Goal: Task Accomplishment & Management: Manage account settings

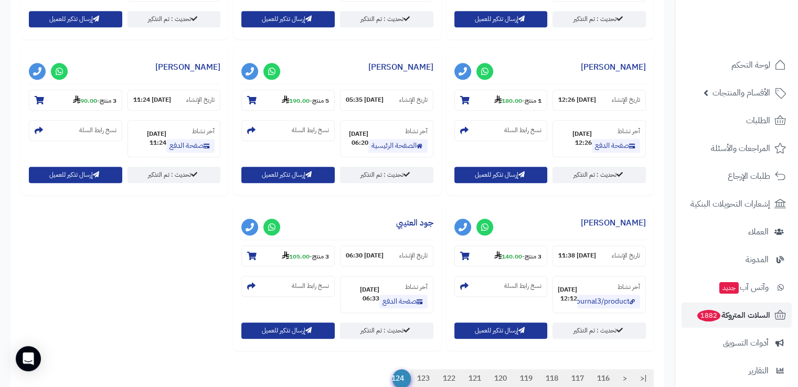
scroll to position [959, 0]
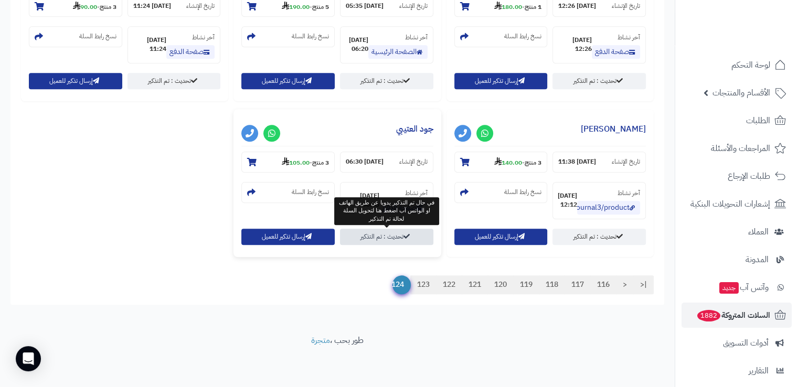
click at [387, 240] on link "تحديث : تم التذكير" at bounding box center [386, 237] width 93 height 16
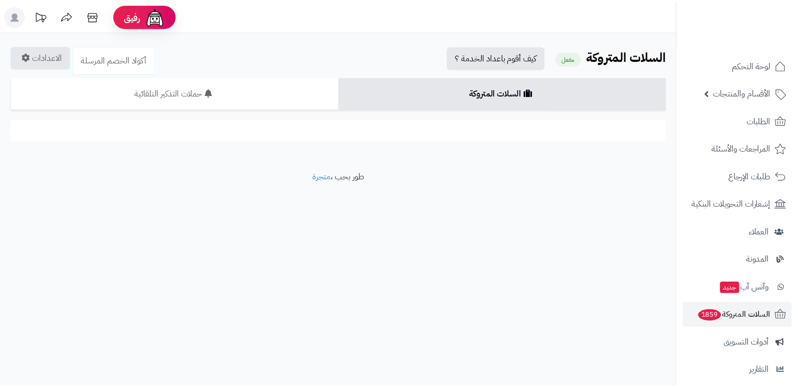
scroll to position [959, 0]
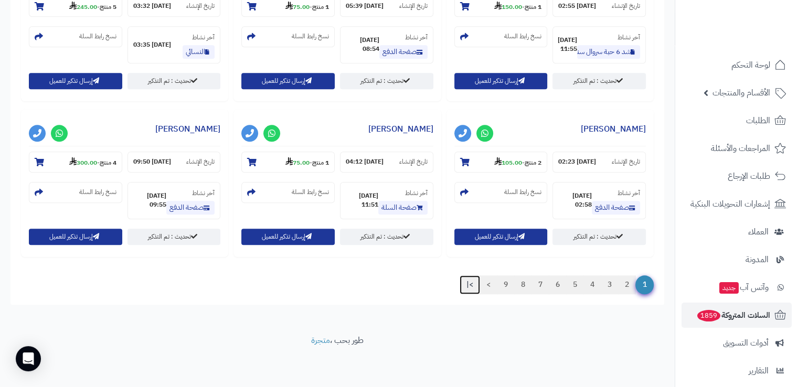
click at [463, 284] on link ">|" at bounding box center [469, 284] width 20 height 19
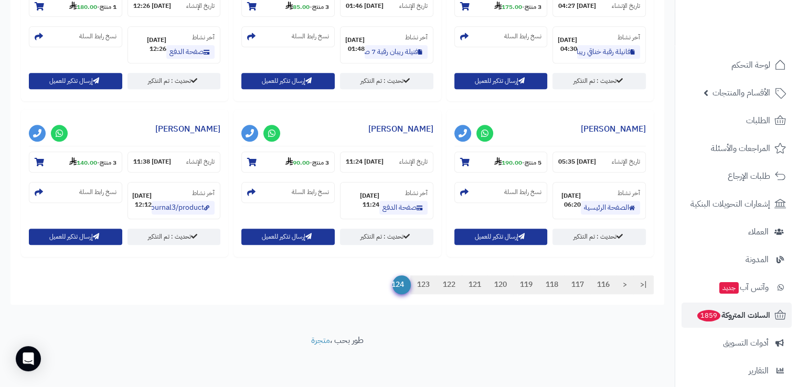
scroll to position [803, 0]
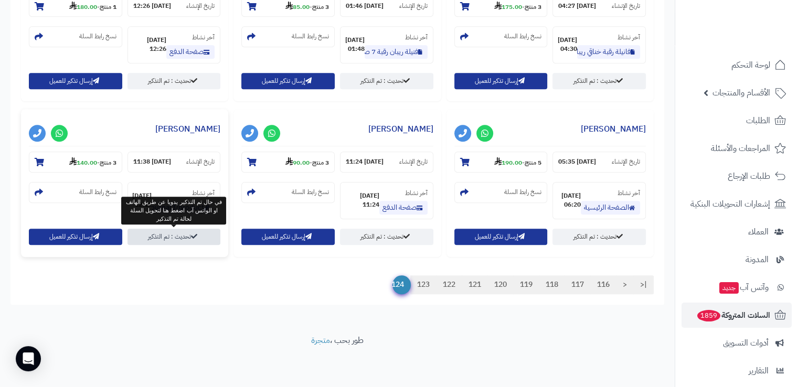
click at [195, 239] on icon at bounding box center [194, 236] width 6 height 6
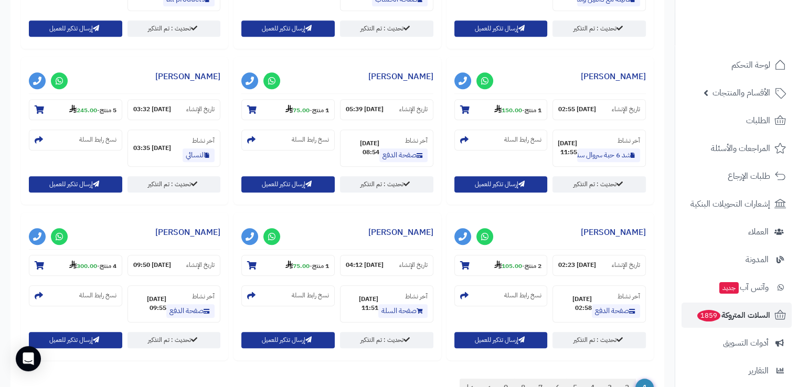
scroll to position [959, 0]
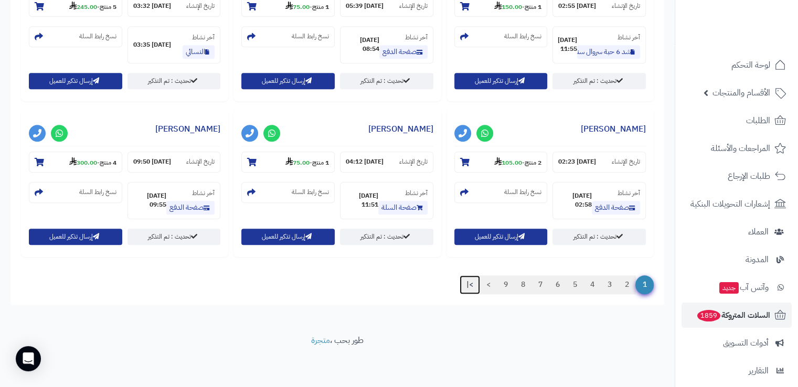
click at [464, 291] on link ">|" at bounding box center [469, 284] width 20 height 19
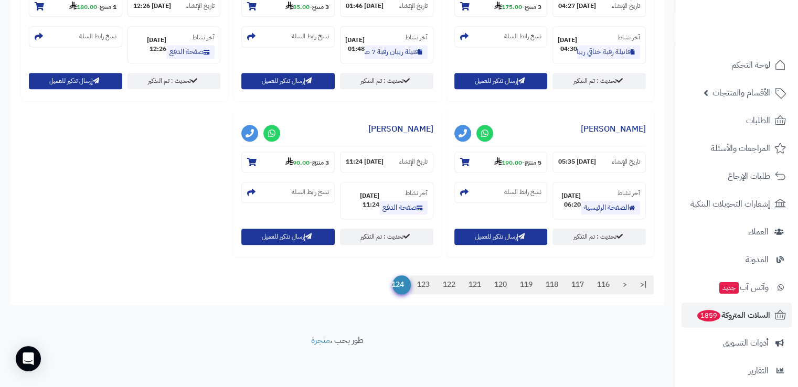
scroll to position [803, 0]
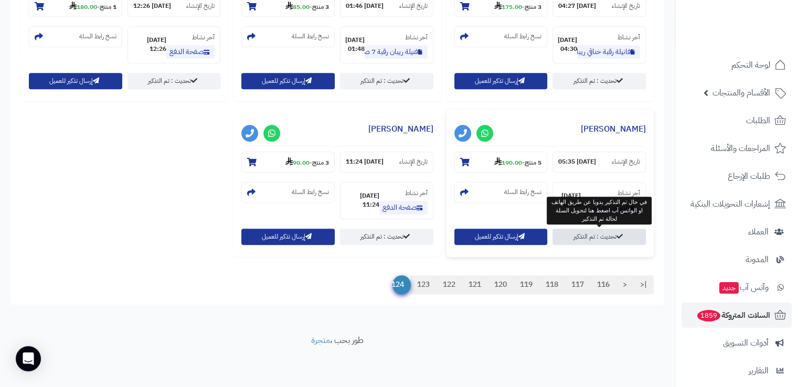
click at [627, 235] on link "تحديث : تم التذكير" at bounding box center [598, 237] width 93 height 16
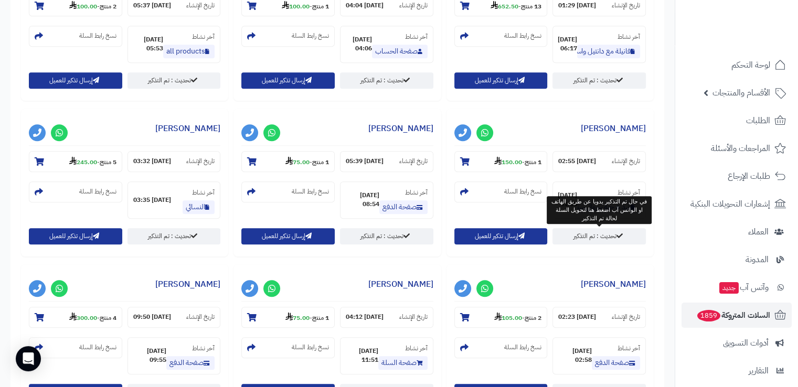
scroll to position [959, 0]
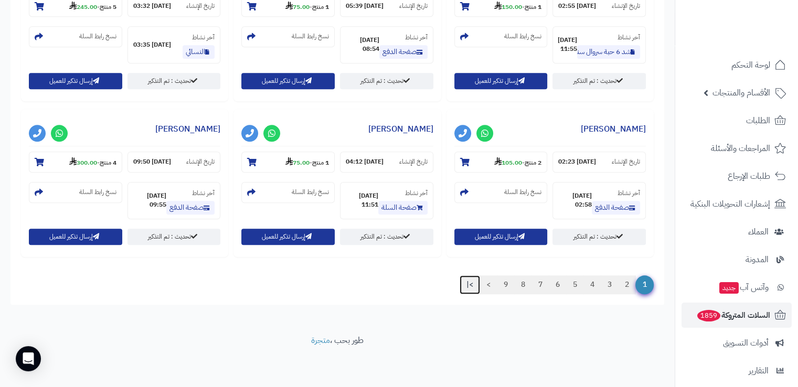
click at [468, 288] on link ">|" at bounding box center [469, 284] width 20 height 19
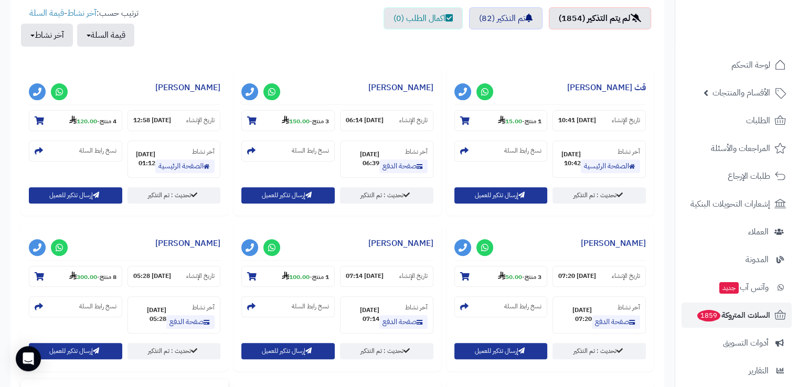
scroll to position [647, 0]
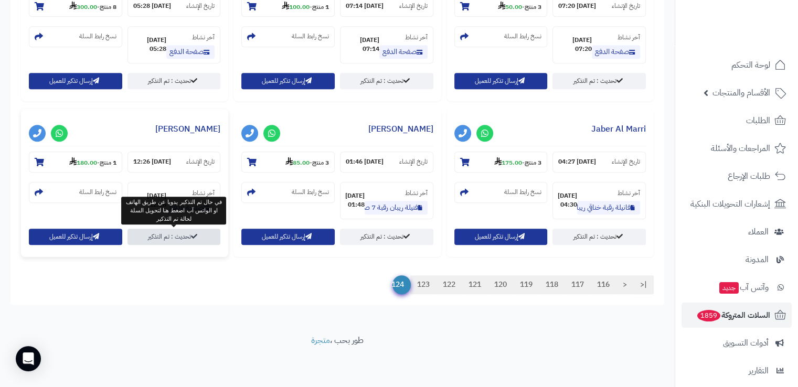
click at [196, 242] on link "تحديث : تم التذكير" at bounding box center [173, 237] width 93 height 16
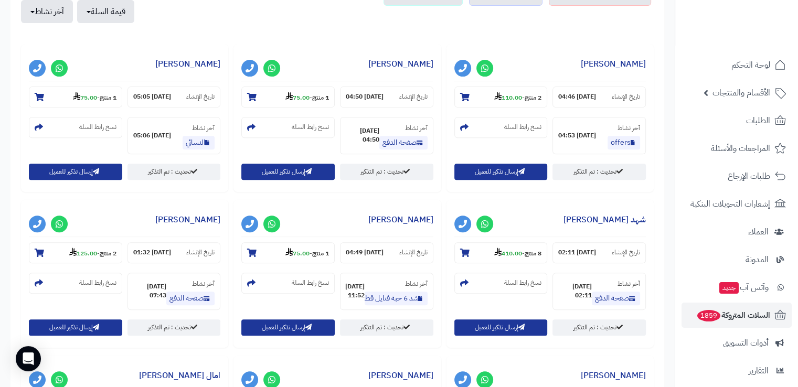
scroll to position [959, 0]
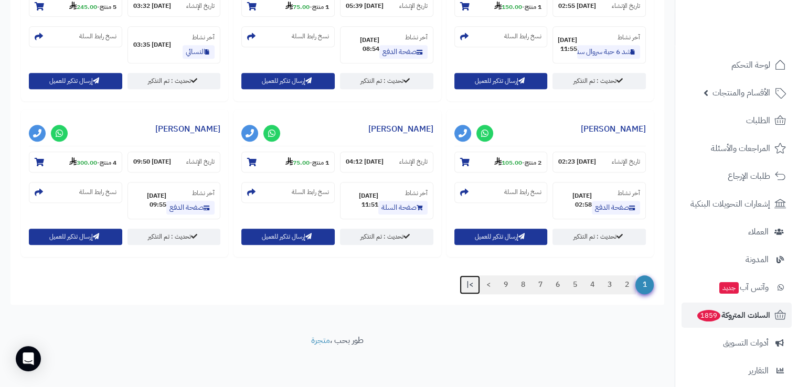
click at [464, 283] on link ">|" at bounding box center [469, 284] width 20 height 19
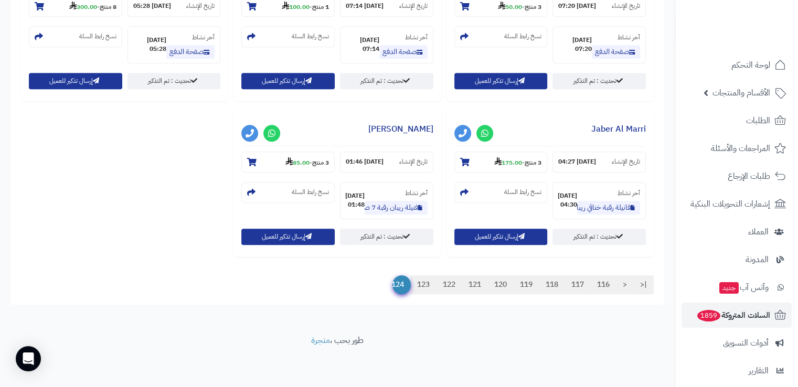
scroll to position [647, 0]
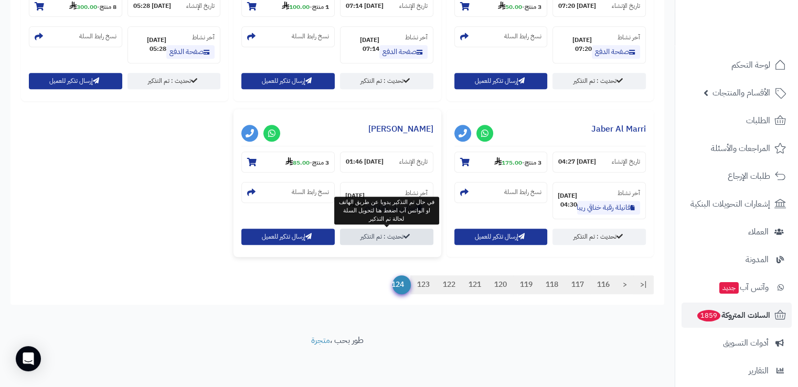
click at [387, 233] on link "تحديث : تم التذكير" at bounding box center [386, 237] width 93 height 16
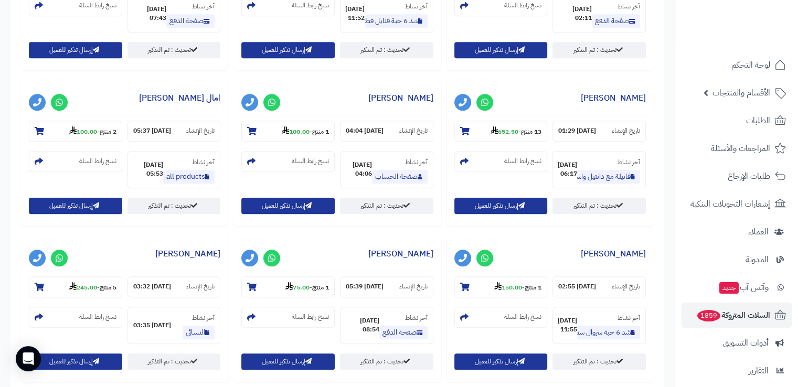
scroll to position [959, 0]
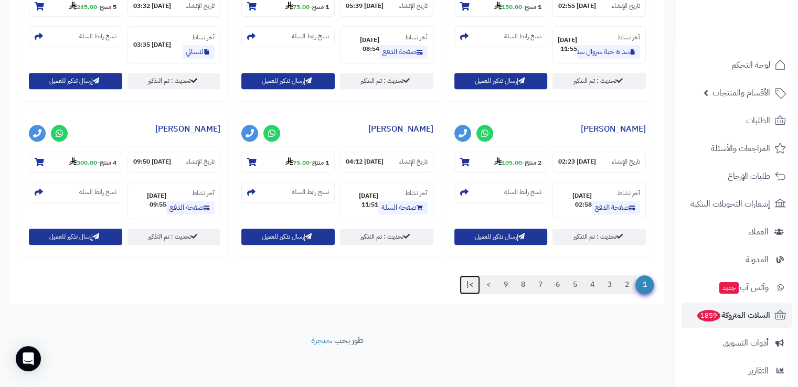
click at [464, 288] on link ">|" at bounding box center [469, 284] width 20 height 19
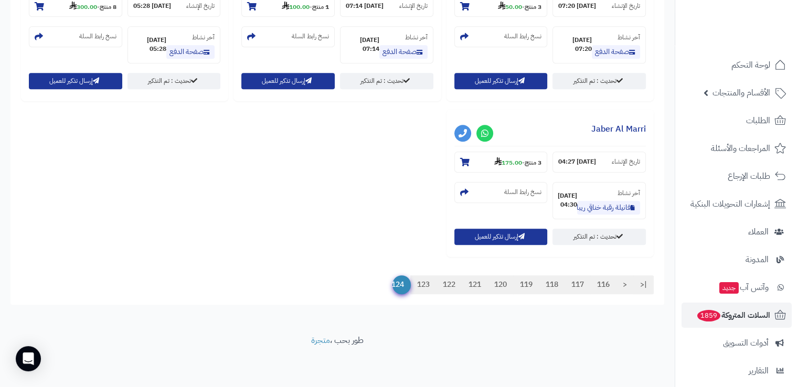
scroll to position [647, 0]
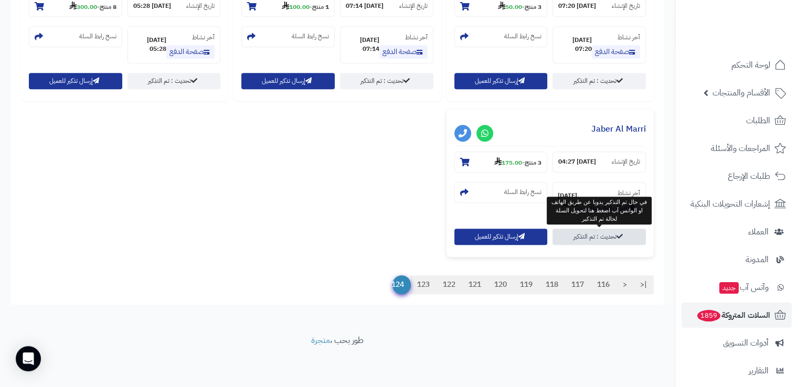
click at [595, 239] on link "تحديث : تم التذكير" at bounding box center [598, 237] width 93 height 16
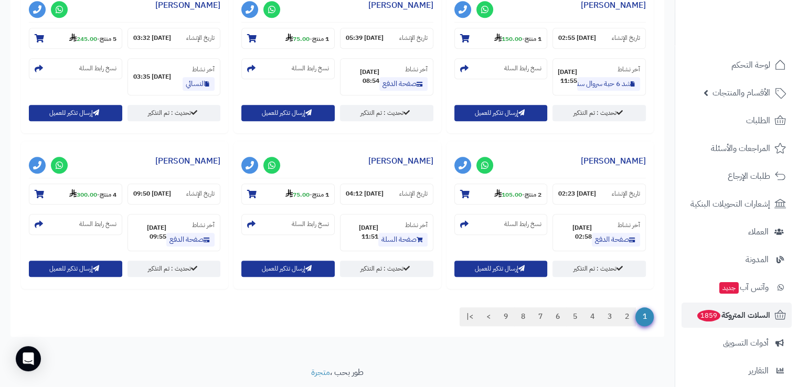
scroll to position [959, 0]
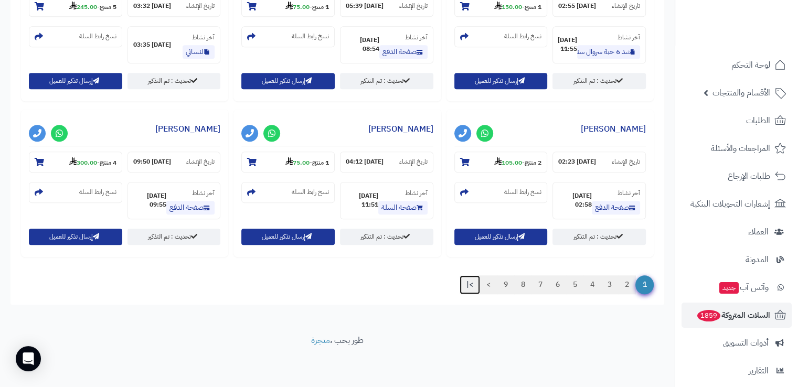
click at [468, 284] on link ">|" at bounding box center [469, 284] width 20 height 19
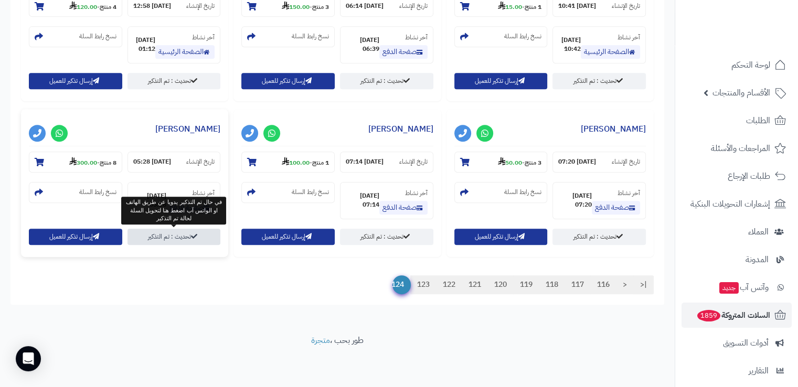
click at [185, 240] on link "تحديث : تم التذكير" at bounding box center [173, 237] width 93 height 16
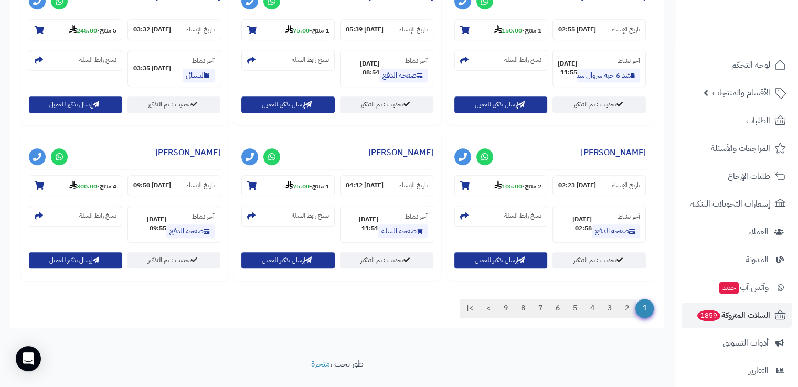
scroll to position [959, 0]
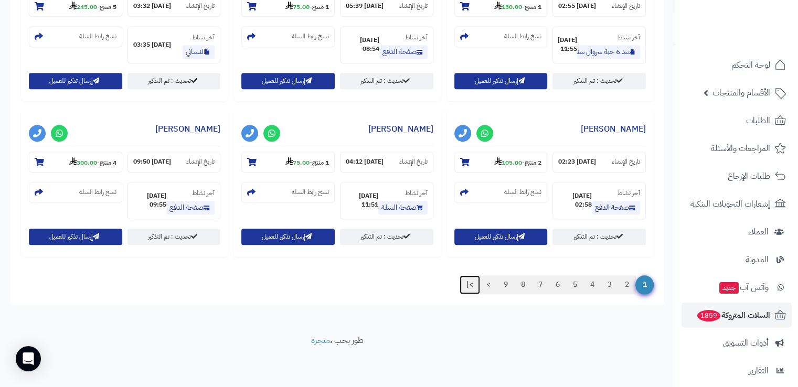
click at [468, 280] on link ">|" at bounding box center [469, 284] width 20 height 19
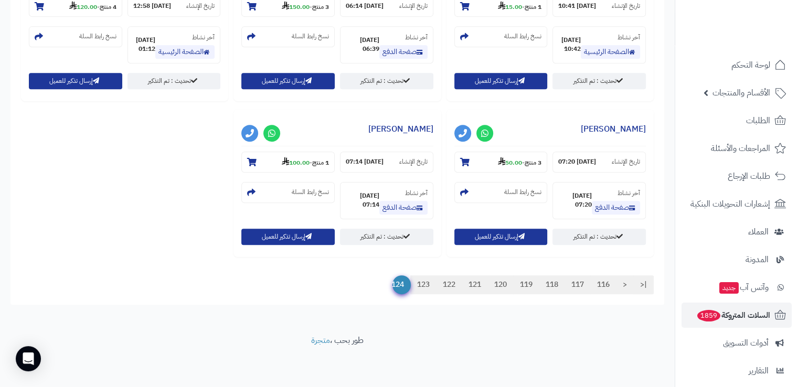
scroll to position [491, 0]
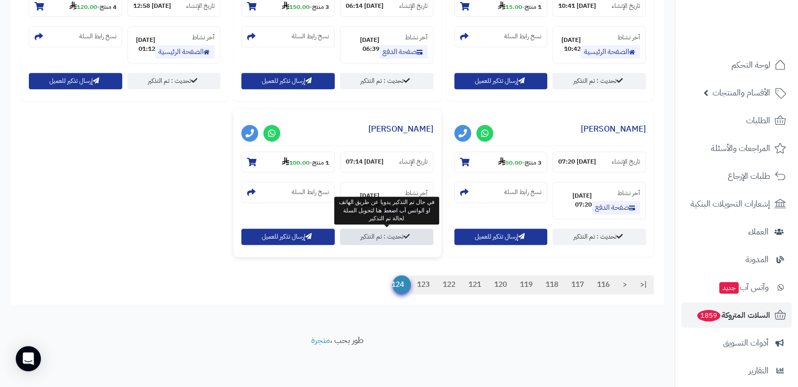
click at [424, 238] on link "تحديث : تم التذكير" at bounding box center [386, 237] width 93 height 16
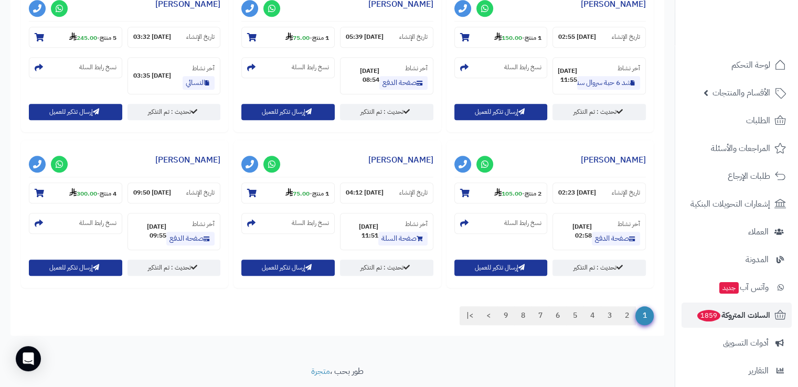
scroll to position [959, 0]
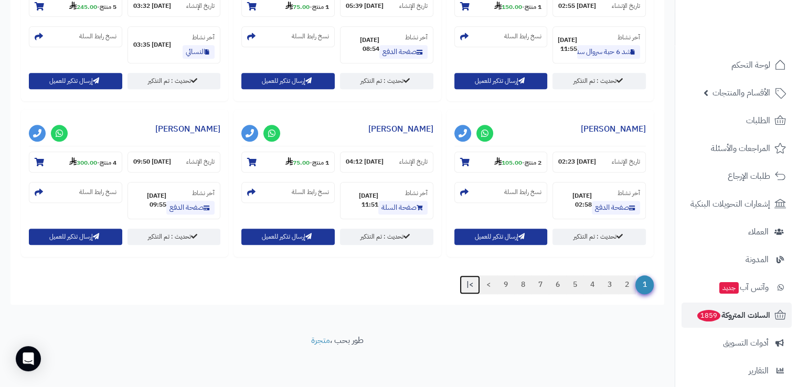
click at [463, 282] on link ">|" at bounding box center [469, 284] width 20 height 19
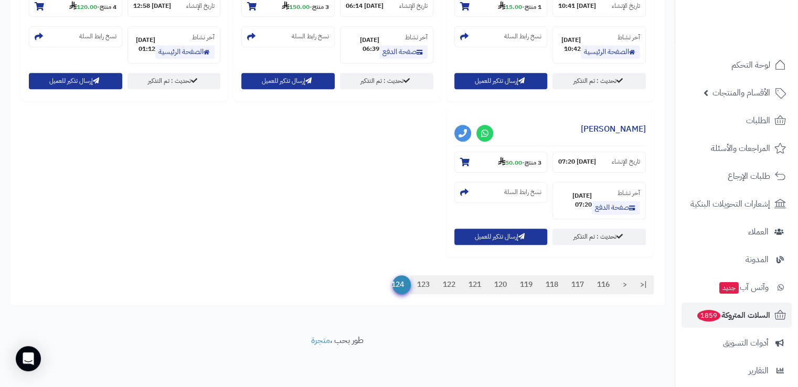
scroll to position [491, 0]
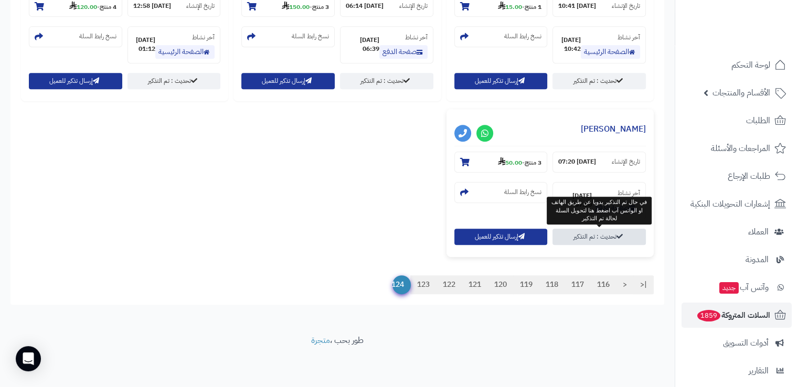
click at [598, 235] on link "تحديث : تم التذكير" at bounding box center [598, 237] width 93 height 16
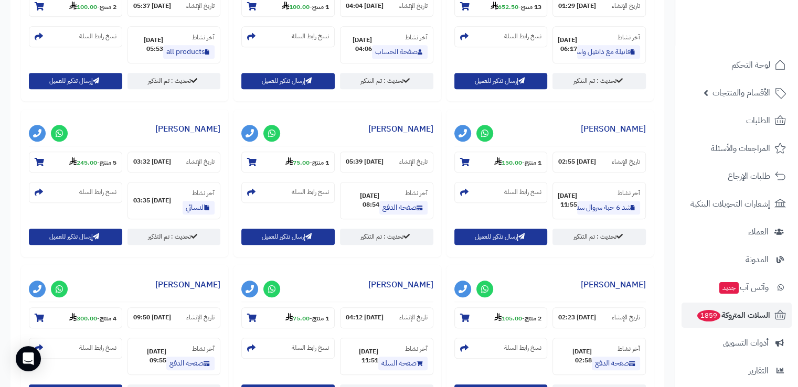
scroll to position [959, 0]
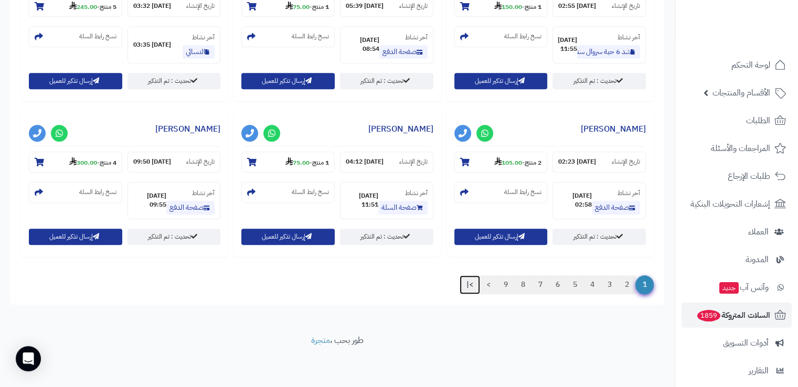
click at [469, 288] on link ">|" at bounding box center [469, 284] width 20 height 19
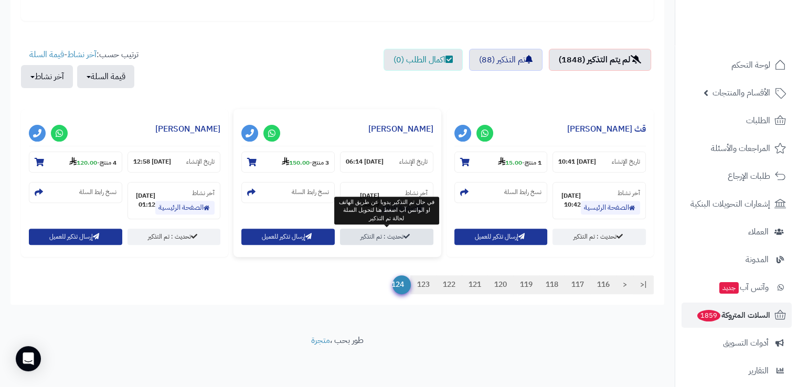
click at [414, 240] on link "تحديث : تم التذكير" at bounding box center [386, 237] width 93 height 16
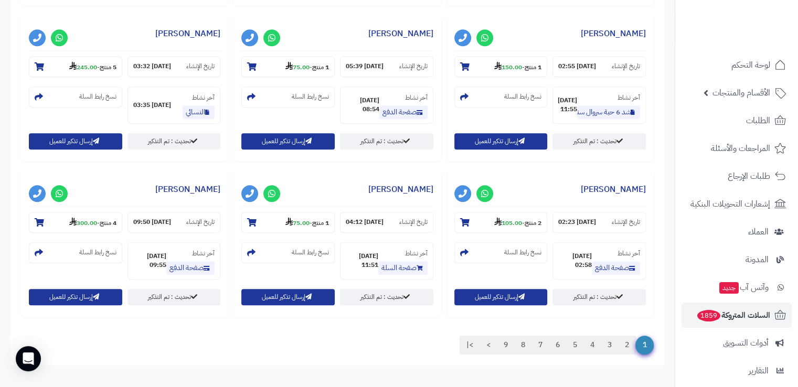
scroll to position [959, 0]
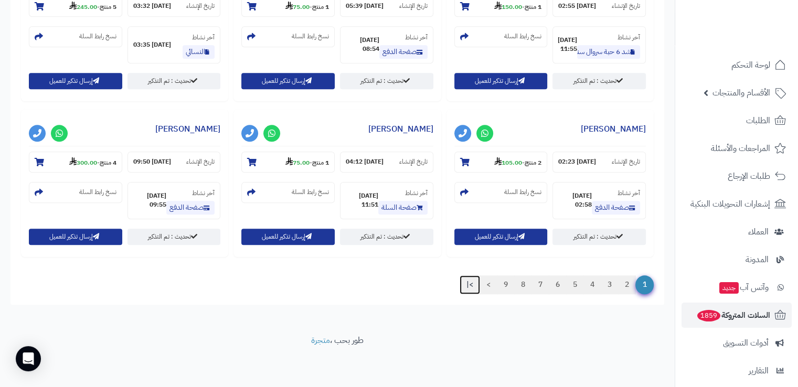
click at [467, 283] on link ">|" at bounding box center [469, 284] width 20 height 19
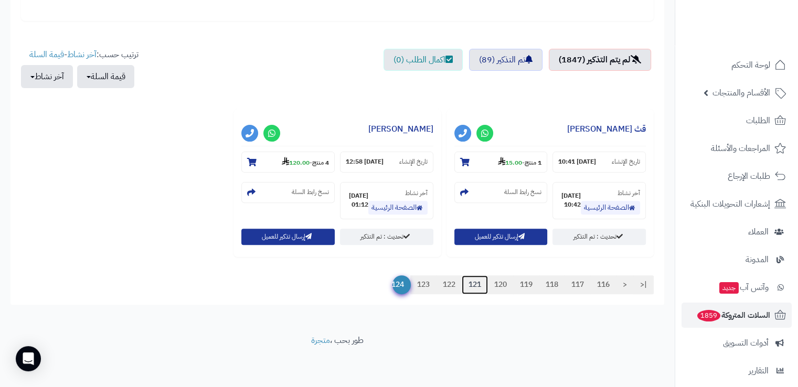
click at [467, 283] on link "121" at bounding box center [474, 284] width 26 height 19
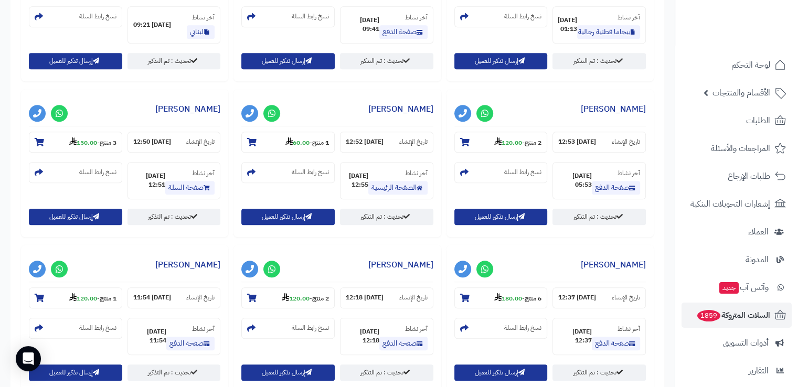
scroll to position [959, 0]
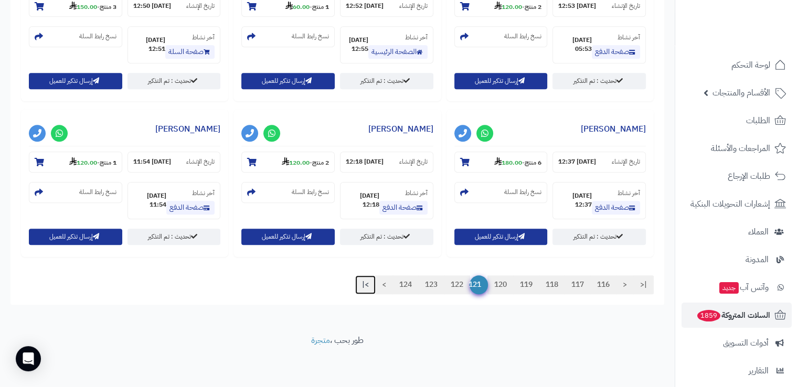
click at [361, 282] on link ">|" at bounding box center [365, 284] width 20 height 19
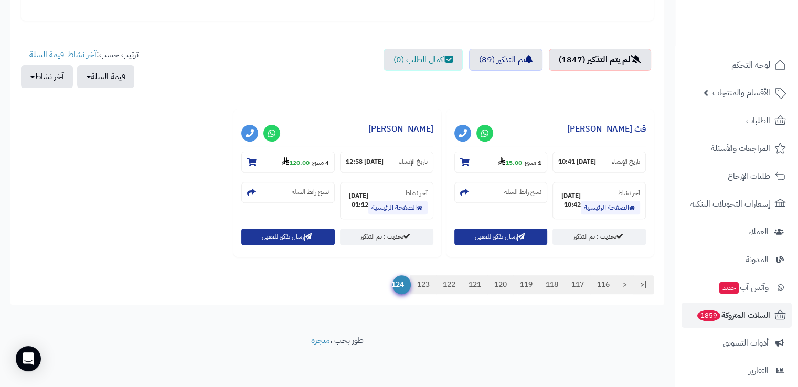
scroll to position [335, 0]
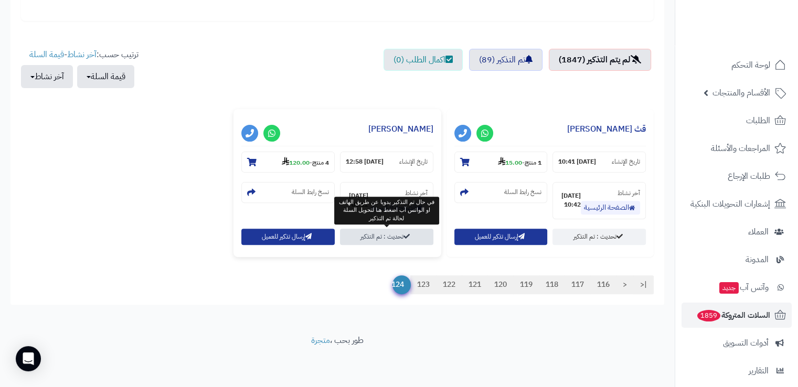
click at [400, 243] on link "تحديث : تم التذكير" at bounding box center [386, 237] width 93 height 16
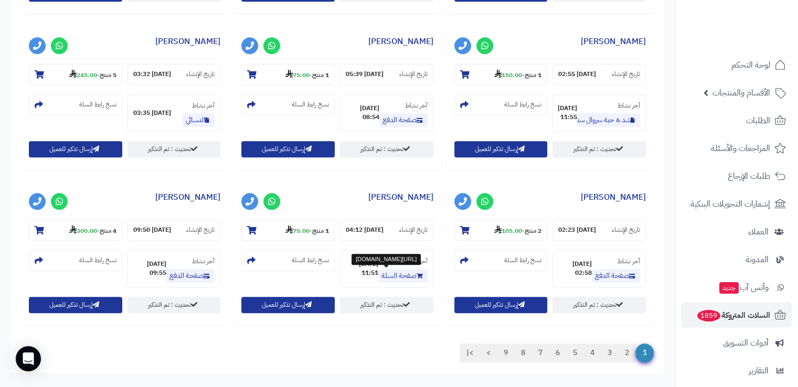
scroll to position [959, 0]
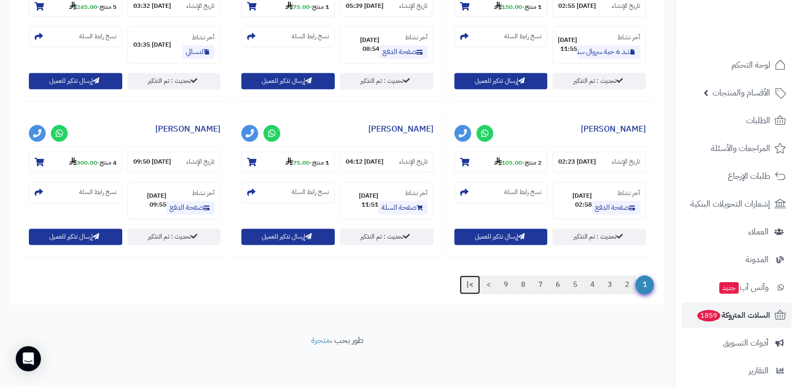
click at [470, 288] on link ">|" at bounding box center [469, 284] width 20 height 19
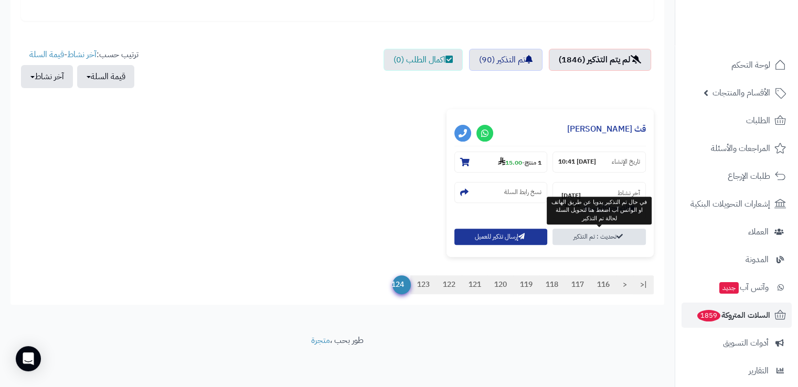
click at [582, 238] on link "تحديث : تم التذكير" at bounding box center [598, 237] width 93 height 16
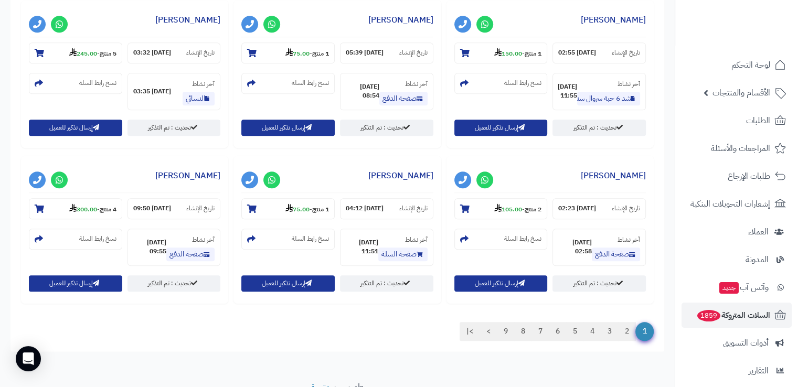
scroll to position [959, 0]
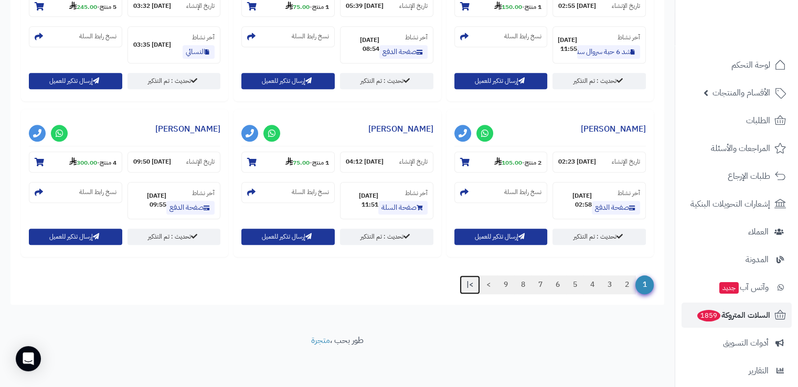
click at [466, 285] on link ">|" at bounding box center [469, 284] width 20 height 19
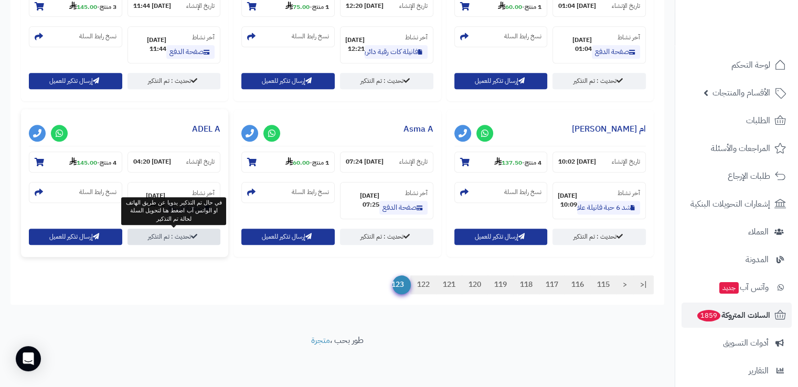
click at [186, 238] on link "تحديث : تم التذكير" at bounding box center [173, 237] width 93 height 16
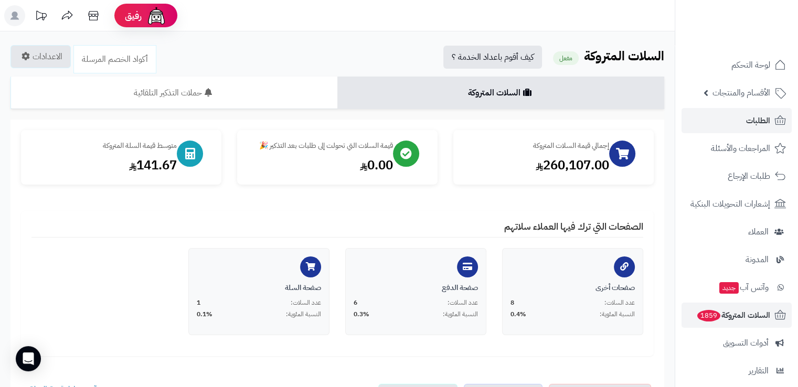
scroll to position [121, 0]
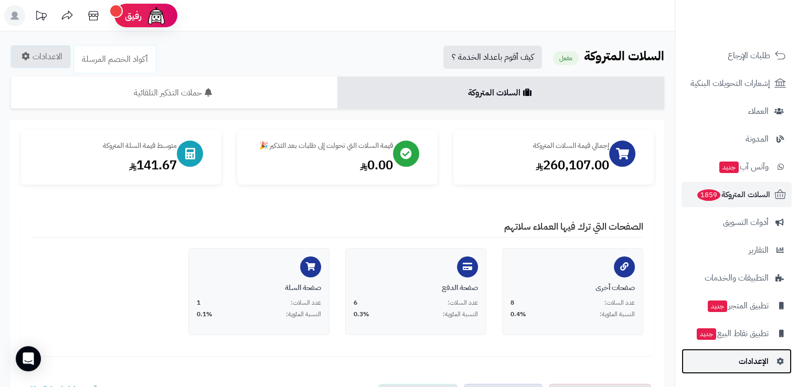
click at [759, 362] on span "الإعدادات" at bounding box center [753, 361] width 30 height 15
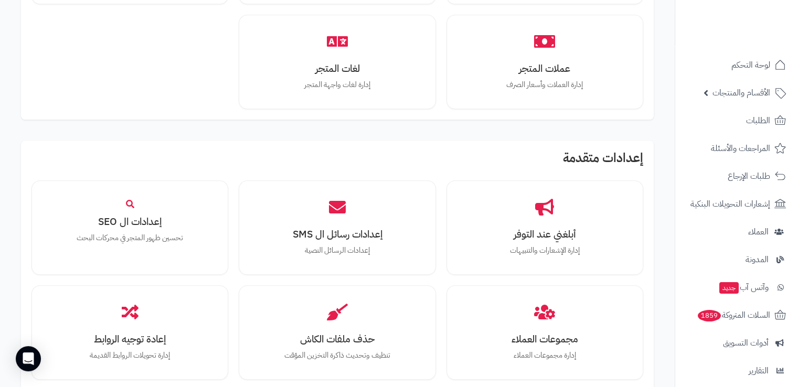
scroll to position [941, 0]
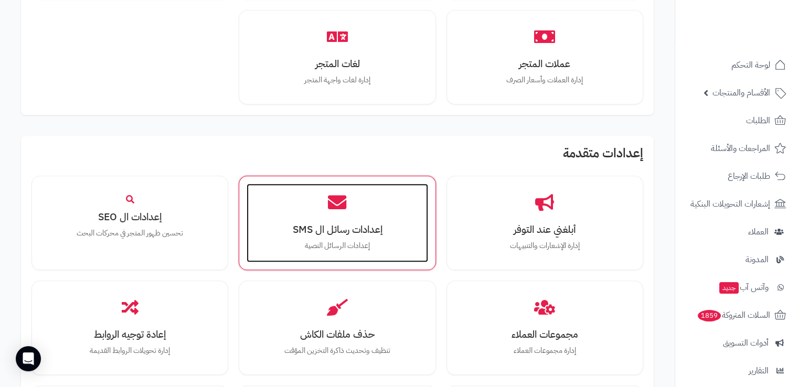
click at [328, 219] on div "إعدادات رسائل ال SMS إعدادات الرسائل النصية" at bounding box center [336, 223] width 181 height 79
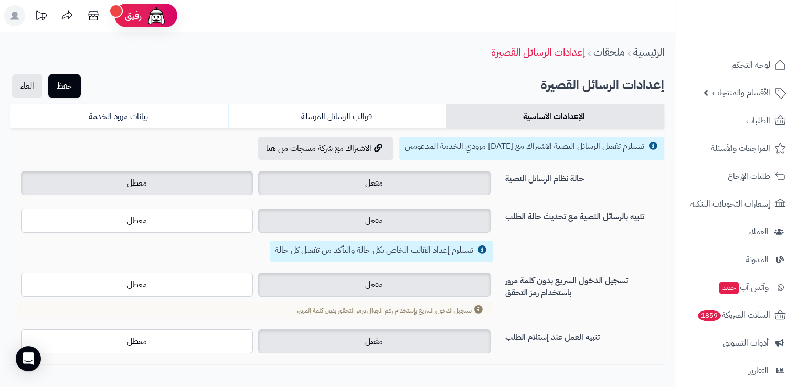
click at [202, 175] on label "معطل" at bounding box center [137, 183] width 232 height 24
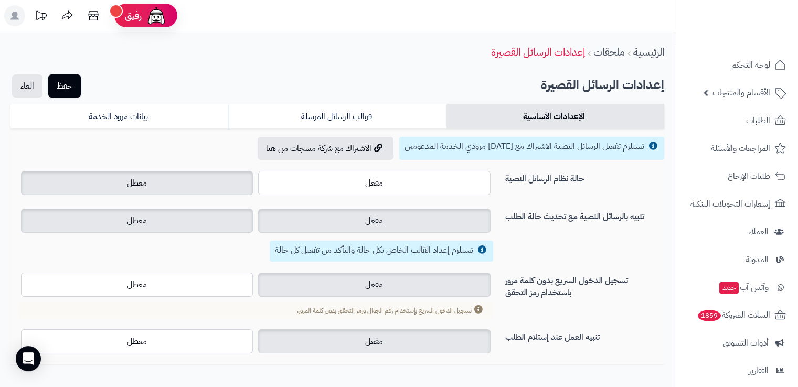
click at [191, 221] on label "معطل" at bounding box center [137, 221] width 232 height 24
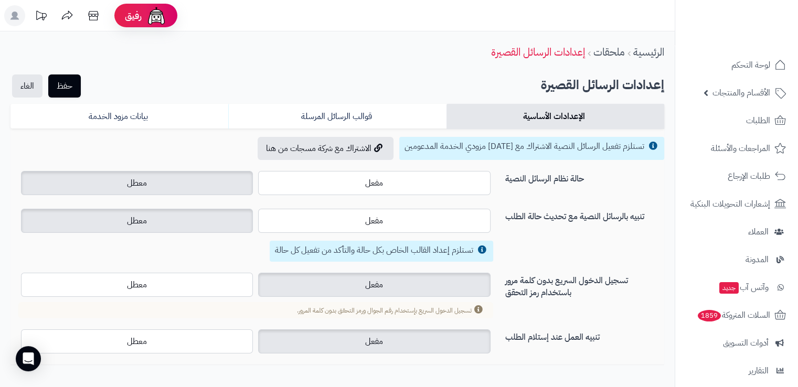
scroll to position [59, 0]
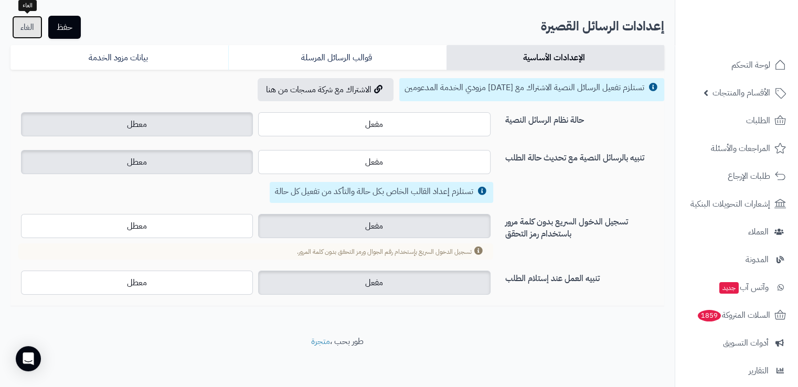
click at [35, 27] on link "الغاء" at bounding box center [27, 27] width 30 height 23
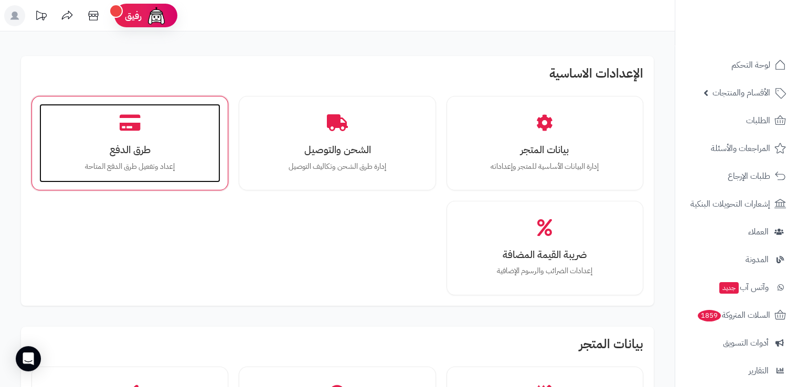
click at [124, 148] on h3 "طرق الدفع" at bounding box center [130, 149] width 160 height 11
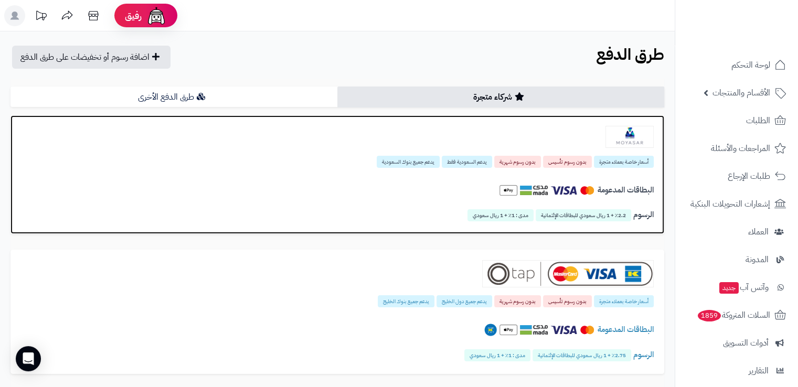
click at [517, 190] on img at bounding box center [508, 190] width 19 height 19
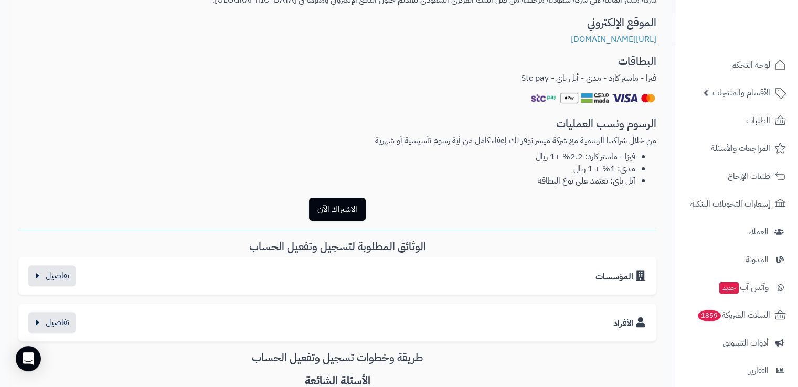
scroll to position [295, 0]
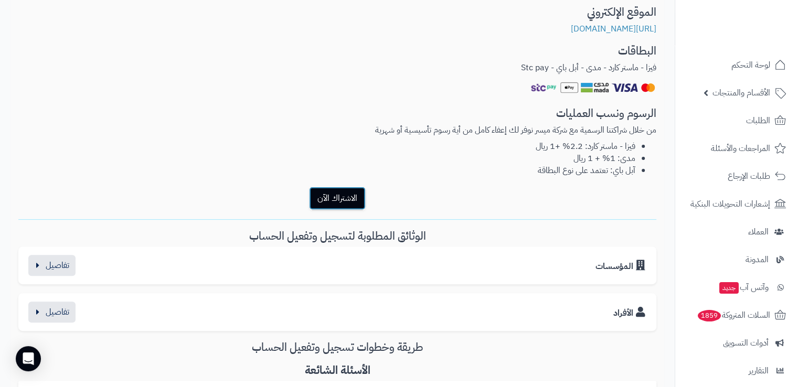
click at [338, 198] on button "الاشتراك الآن" at bounding box center [337, 198] width 57 height 23
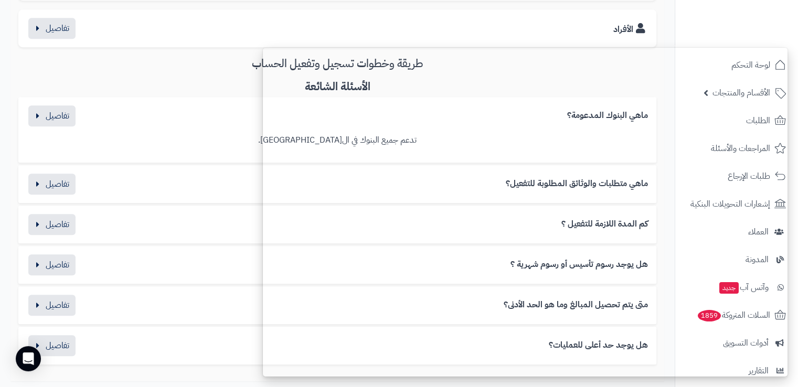
scroll to position [656, 0]
